Goal: Task Accomplishment & Management: Use online tool/utility

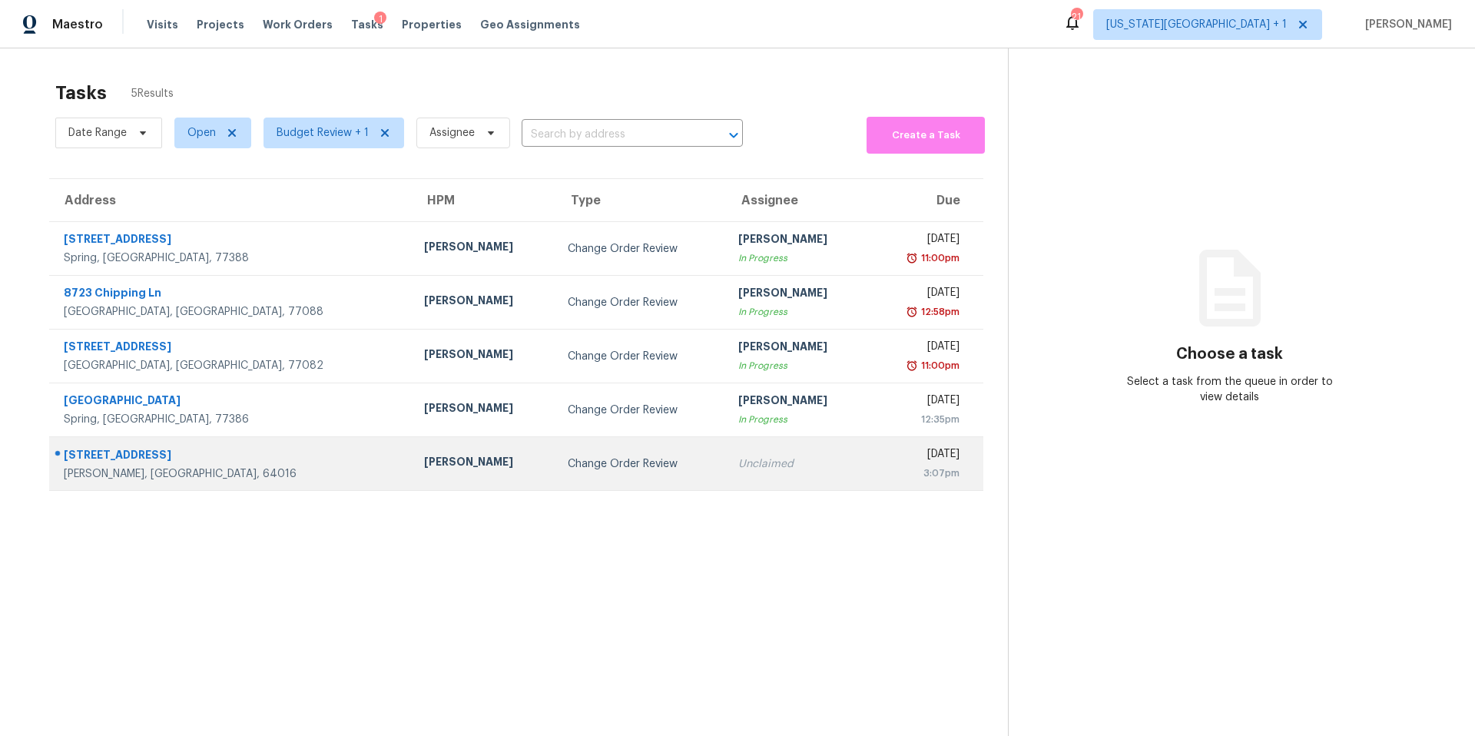
click at [424, 469] on div "Joshua Beatty" at bounding box center [483, 463] width 119 height 19
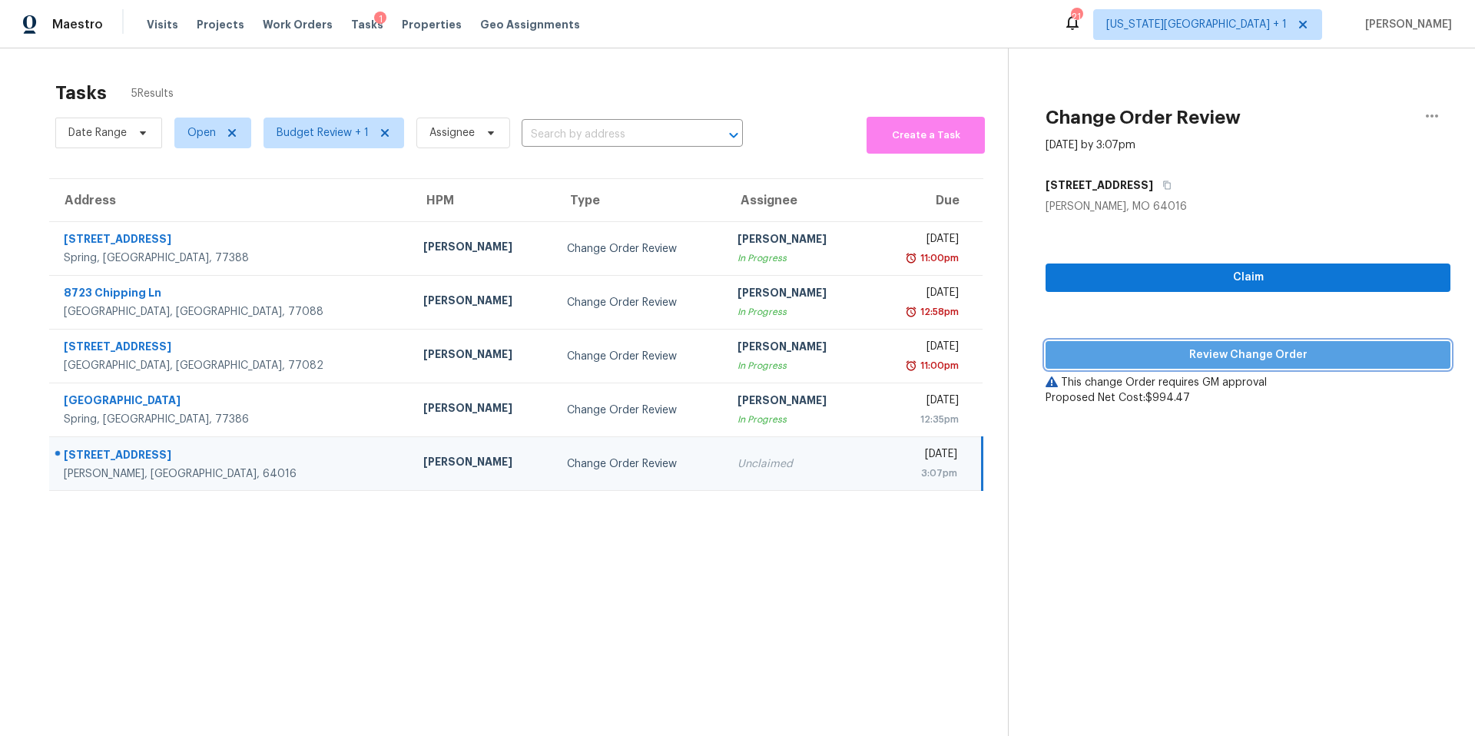
click at [1114, 353] on span "Review Change Order" at bounding box center [1248, 355] width 380 height 19
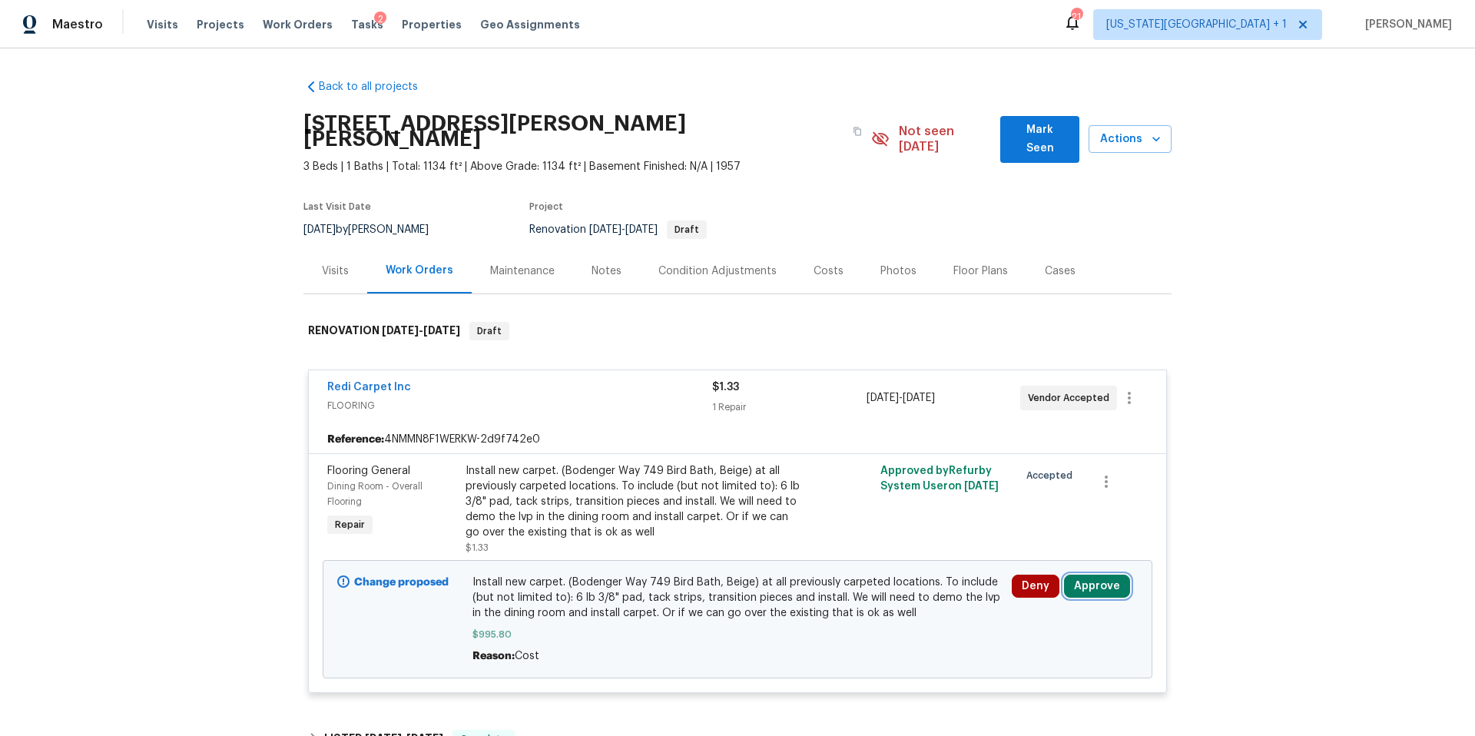
click at [1101, 575] on button "Approve" at bounding box center [1097, 586] width 66 height 23
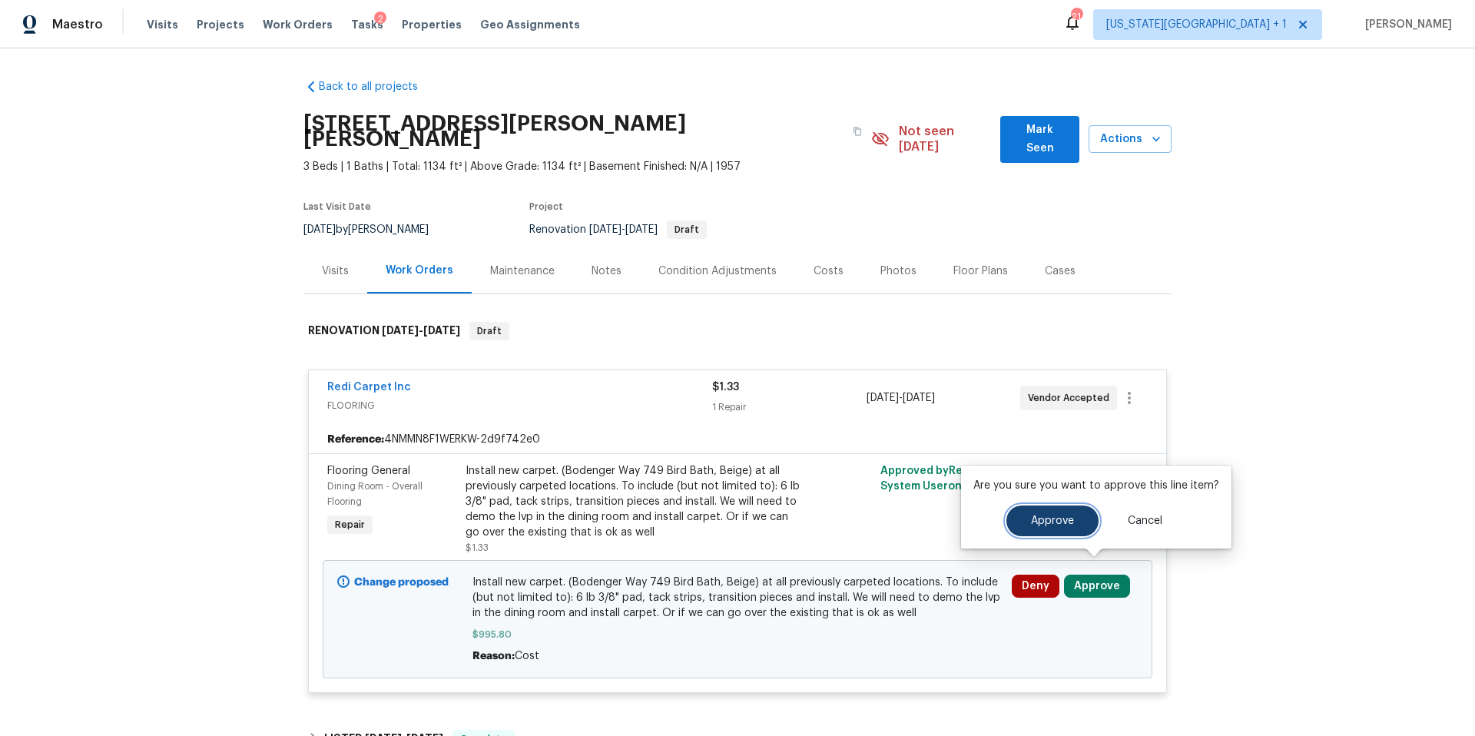
click at [1058, 528] on button "Approve" at bounding box center [1052, 520] width 92 height 31
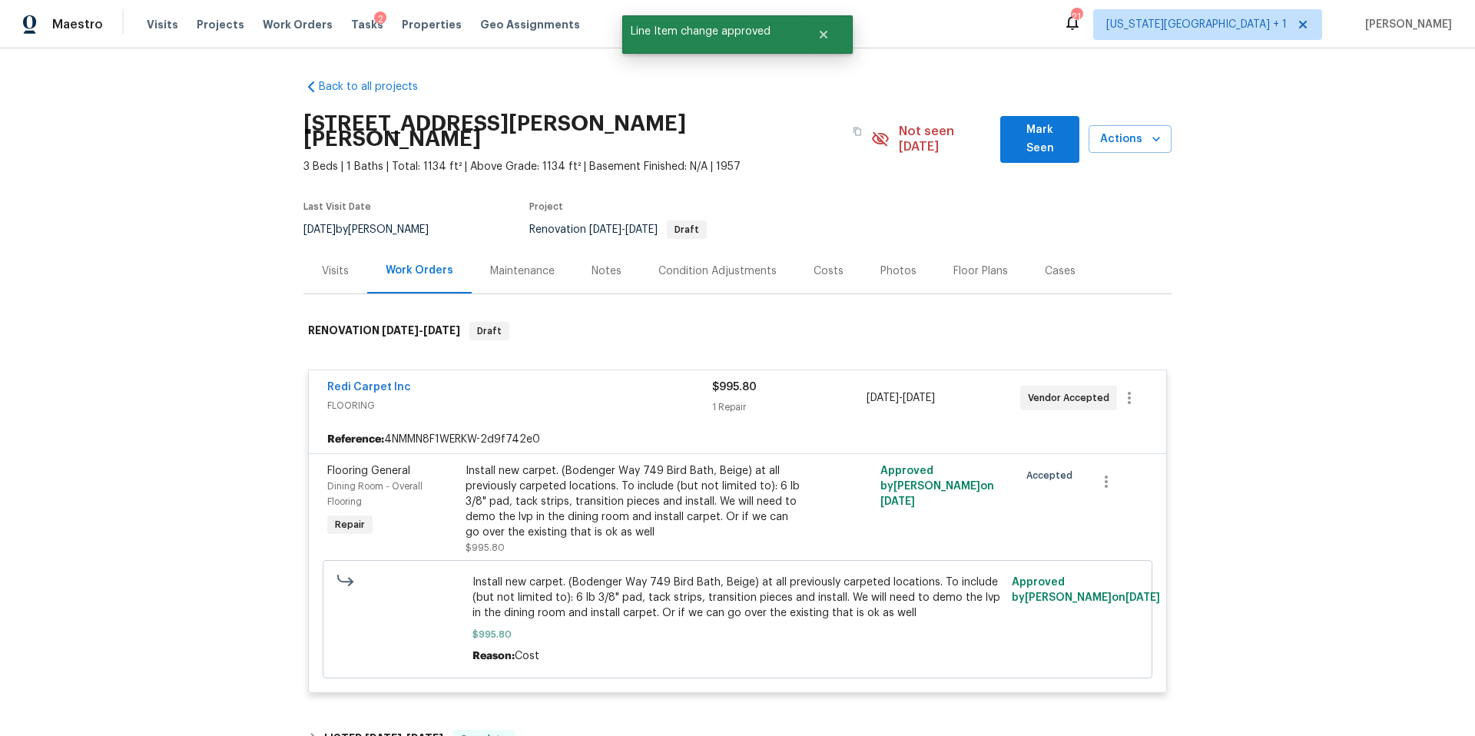
click at [331, 263] on div "Visits" at bounding box center [335, 270] width 27 height 15
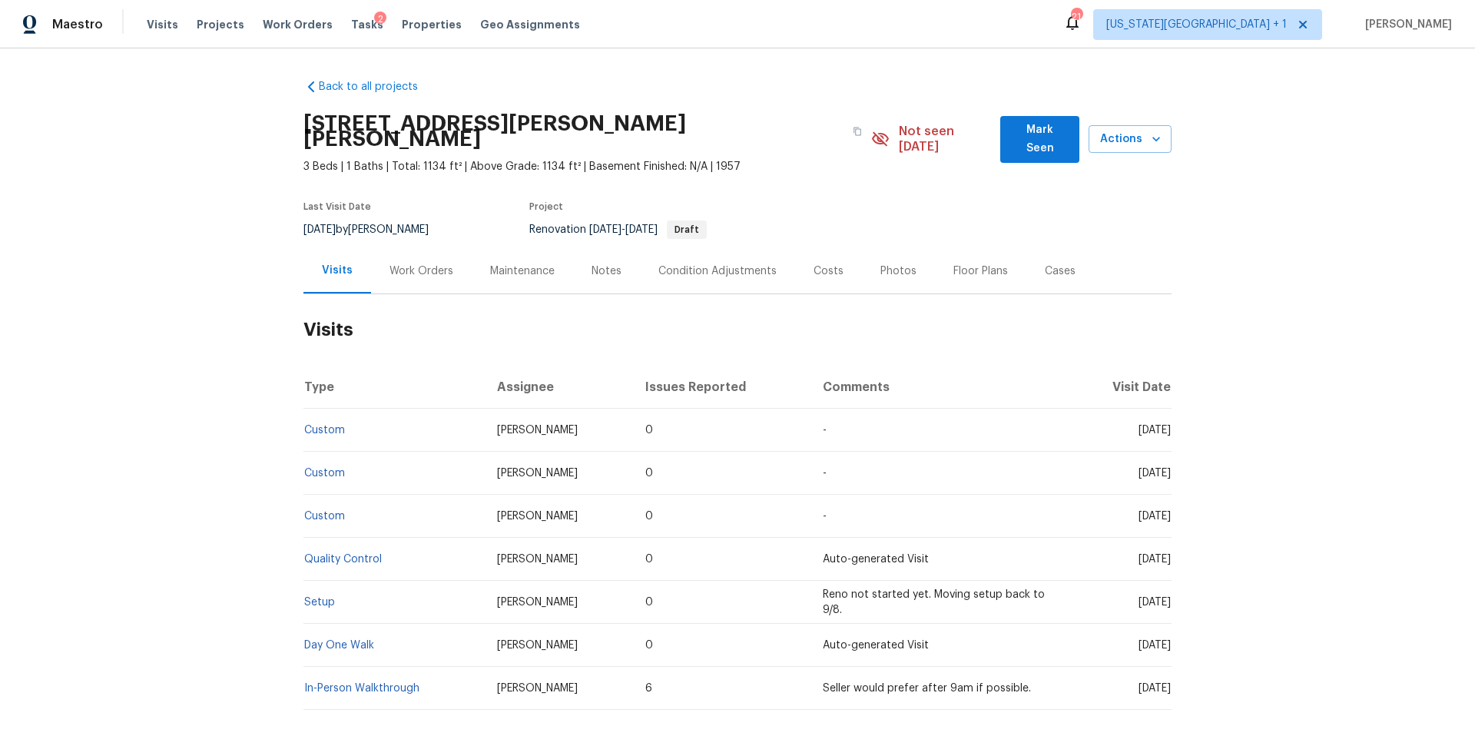
click at [351, 30] on div "Tasks 2" at bounding box center [367, 25] width 32 height 16
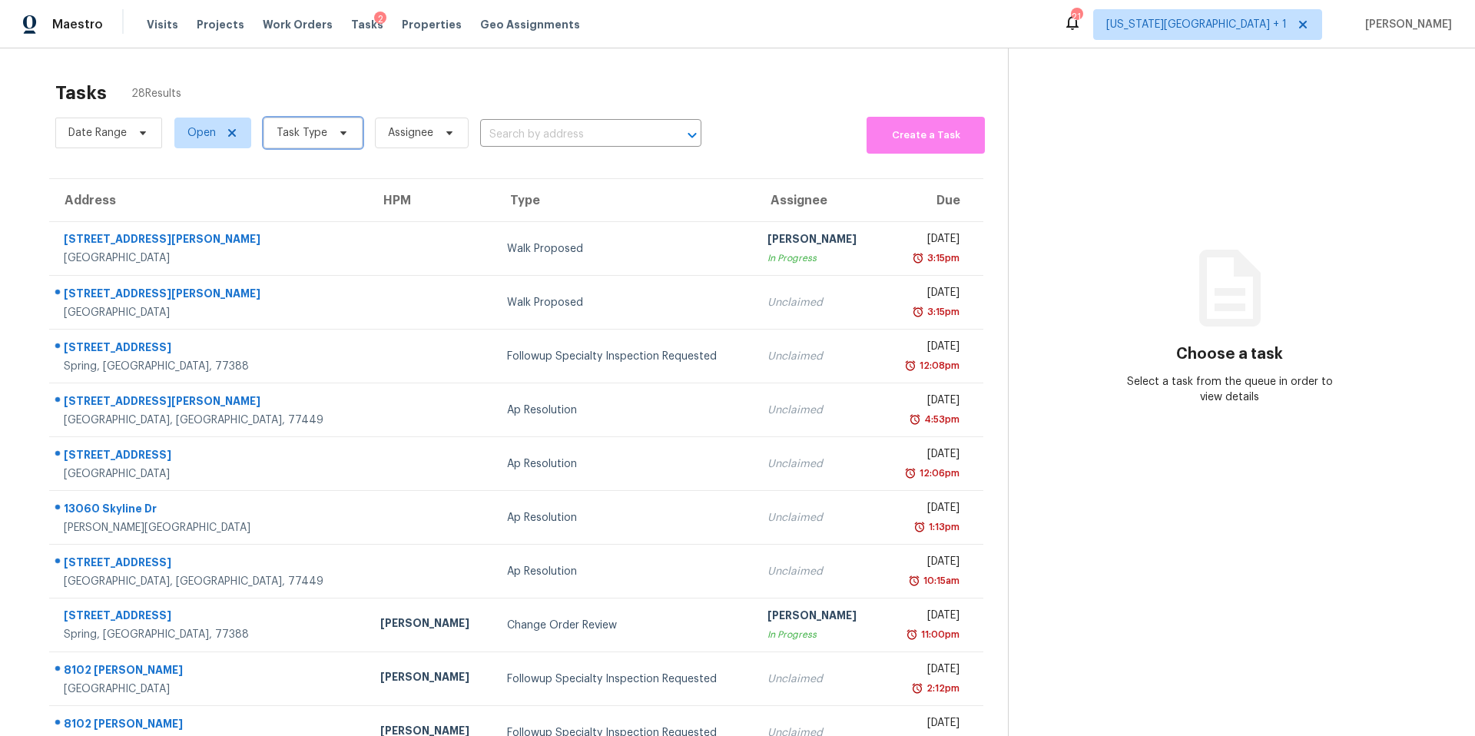
click at [320, 129] on span "Task Type" at bounding box center [302, 132] width 51 height 15
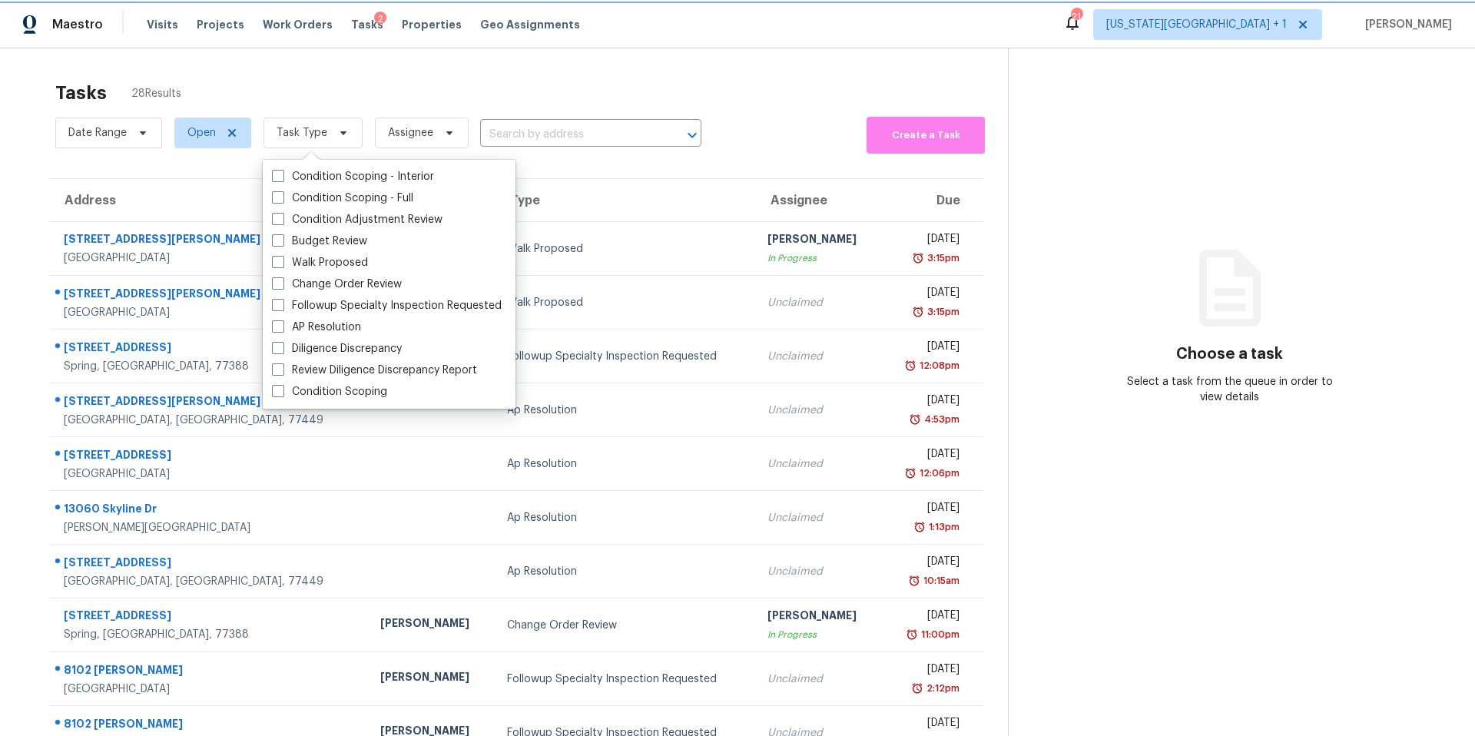
click at [316, 129] on span "Task Type" at bounding box center [302, 132] width 51 height 15
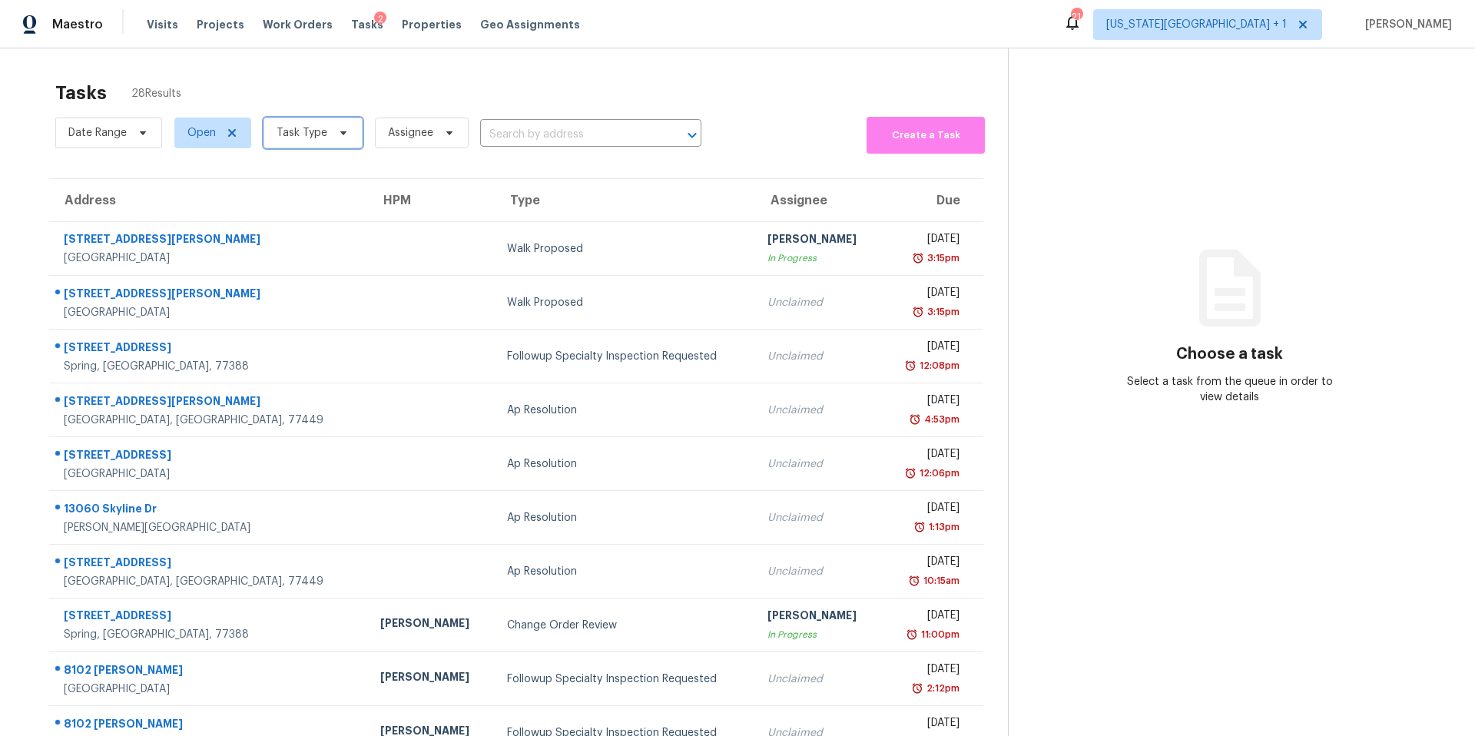
click at [316, 129] on span "Task Type" at bounding box center [302, 132] width 51 height 15
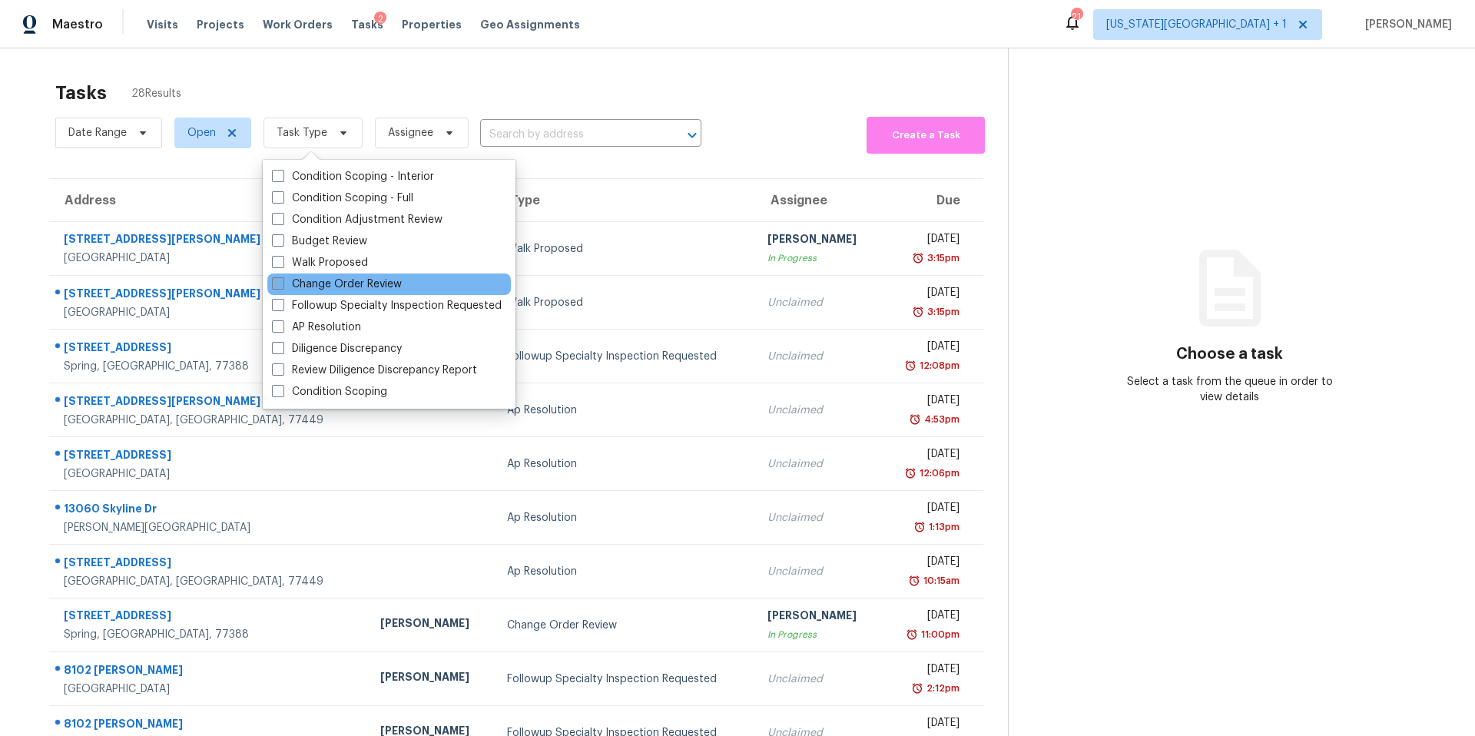
click at [280, 287] on span at bounding box center [278, 283] width 12 height 12
click at [280, 287] on input "Change Order Review" at bounding box center [277, 282] width 10 height 10
checkbox input "true"
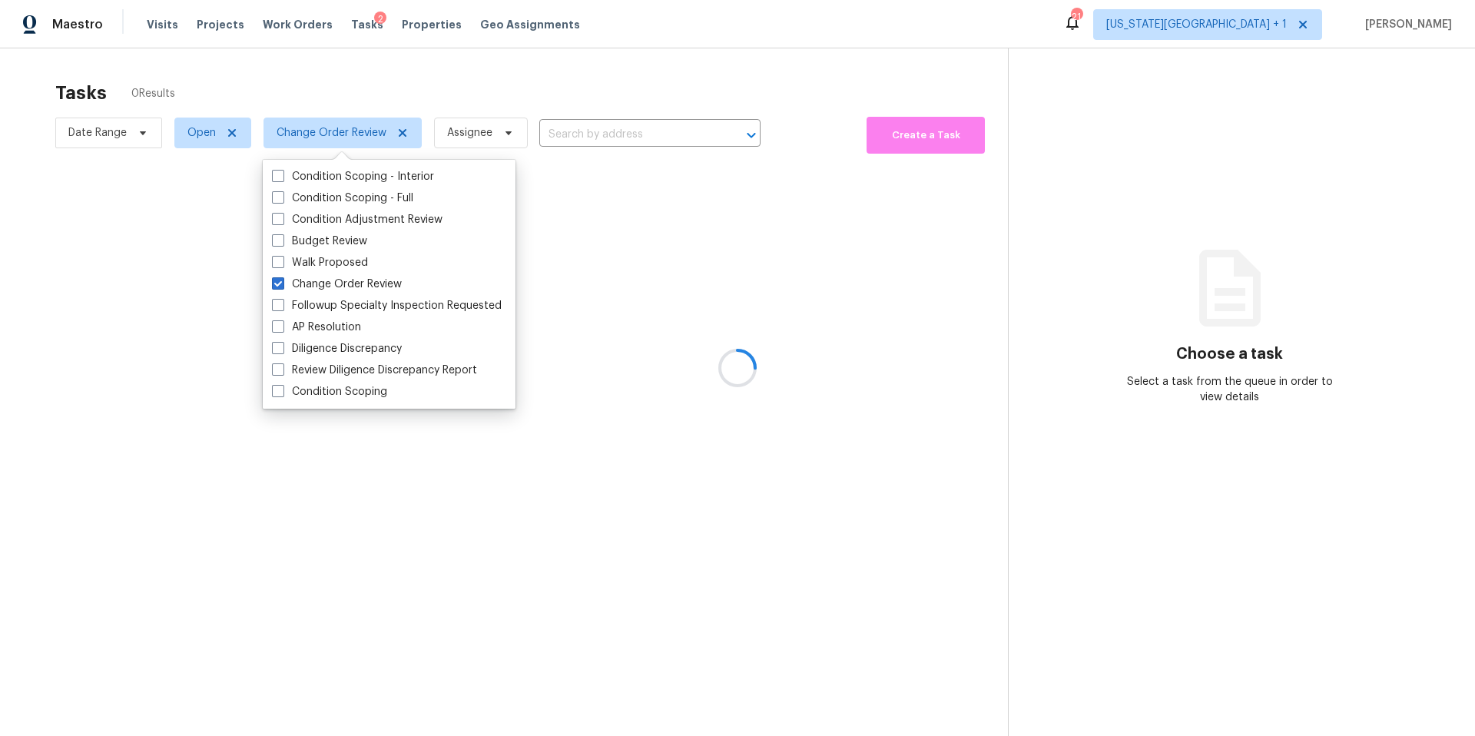
click at [320, 85] on div at bounding box center [737, 368] width 1475 height 736
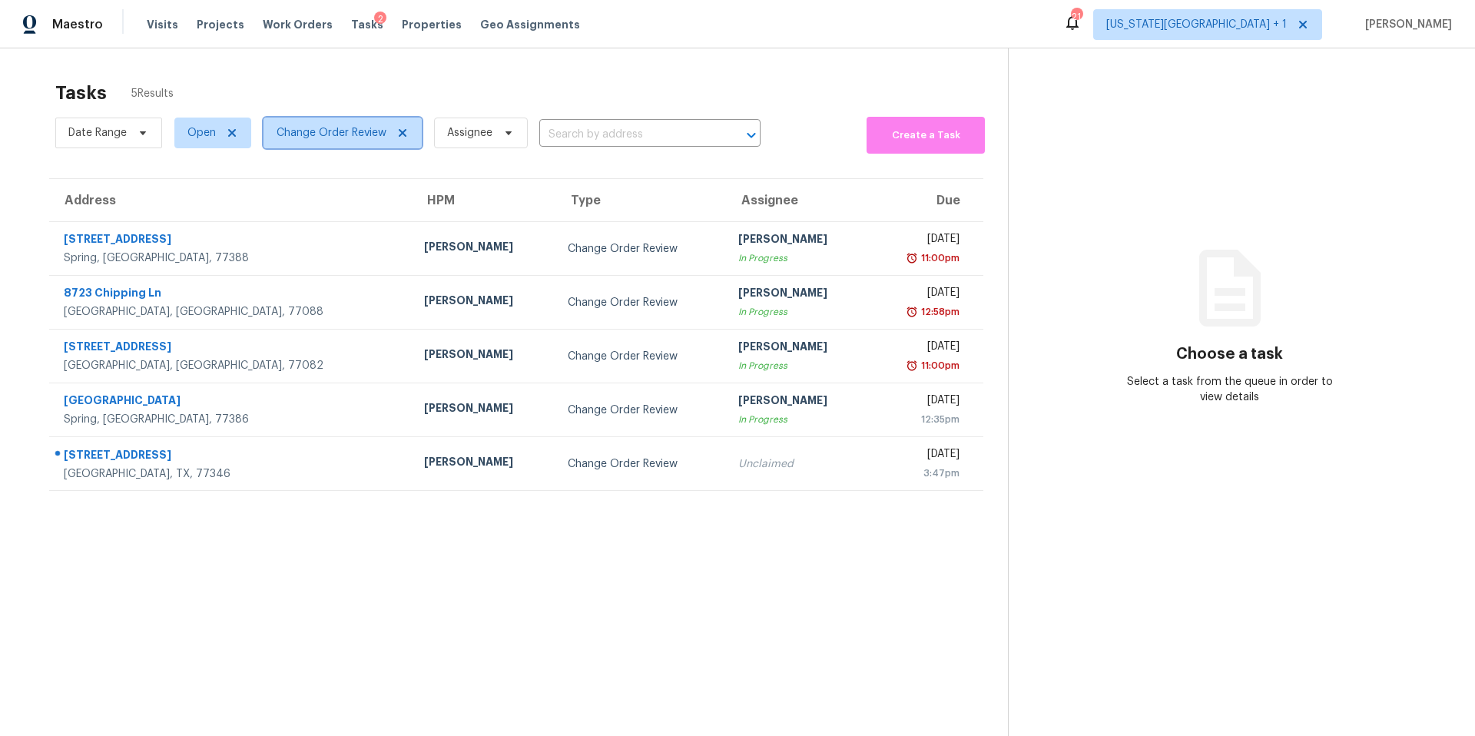
click at [306, 141] on span "Change Order Review" at bounding box center [332, 132] width 110 height 15
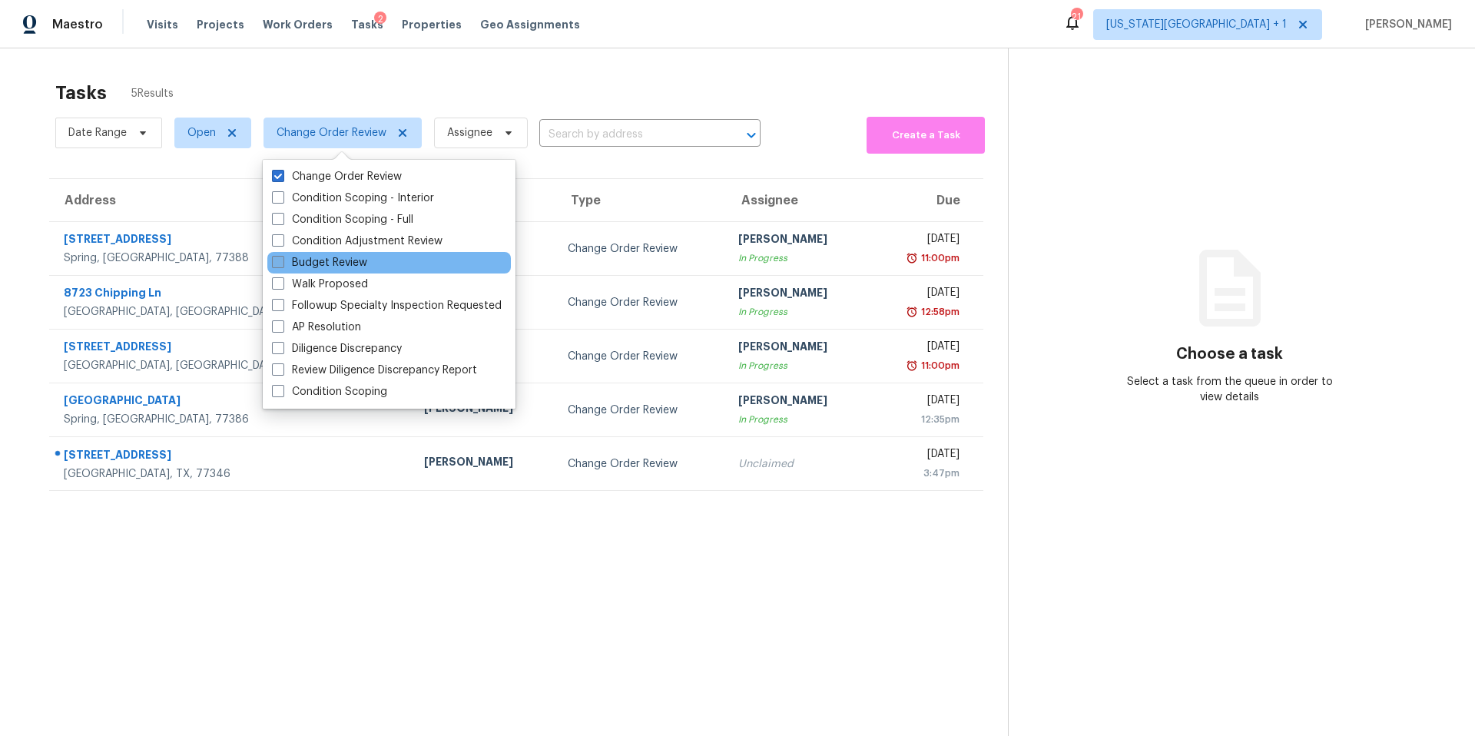
click at [298, 260] on label "Budget Review" at bounding box center [319, 262] width 95 height 15
click at [282, 260] on input "Budget Review" at bounding box center [277, 260] width 10 height 10
checkbox input "true"
click at [317, 79] on div "Tasks 5 Results" at bounding box center [531, 93] width 952 height 40
